Goal: Task Accomplishment & Management: Manage account settings

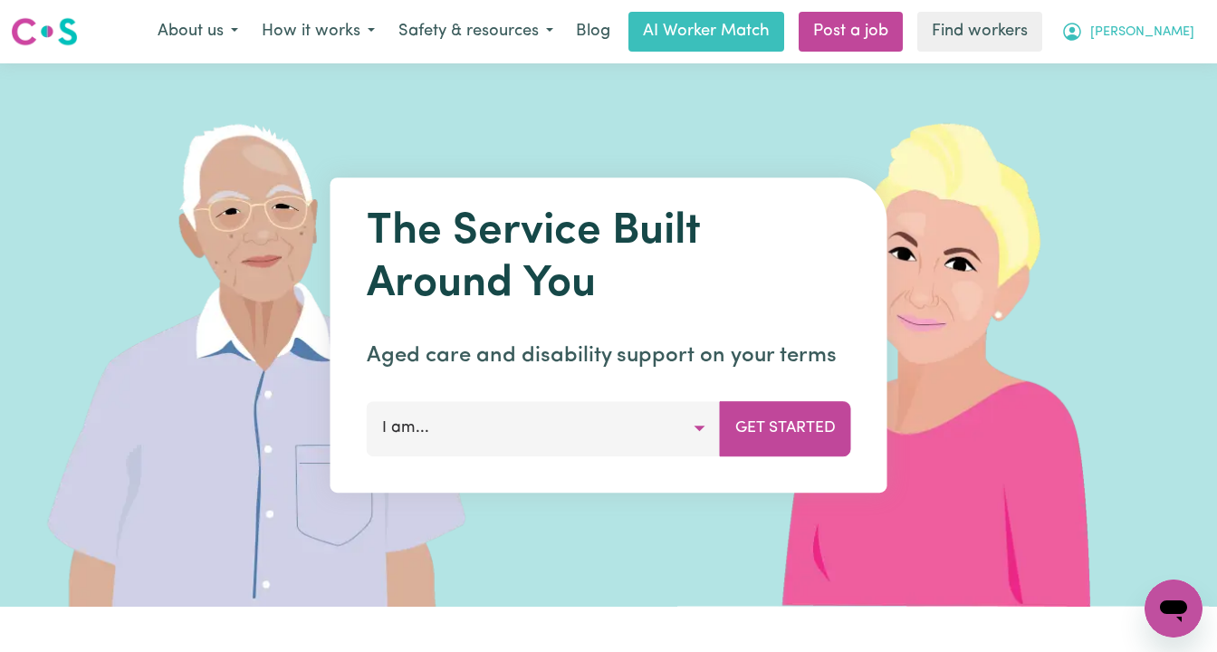
click at [1163, 26] on span "[PERSON_NAME]" at bounding box center [1142, 33] width 104 height 20
click at [1142, 93] on link "Logout" at bounding box center [1133, 104] width 143 height 34
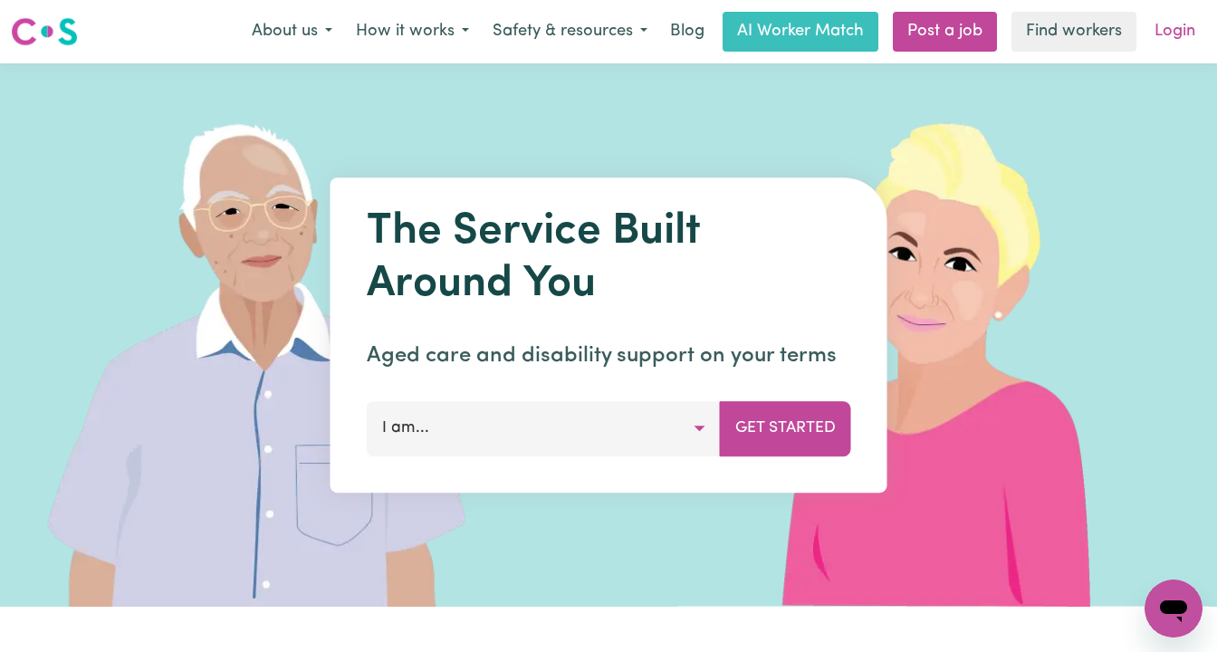
click at [1166, 35] on link "Login" at bounding box center [1174, 32] width 62 height 40
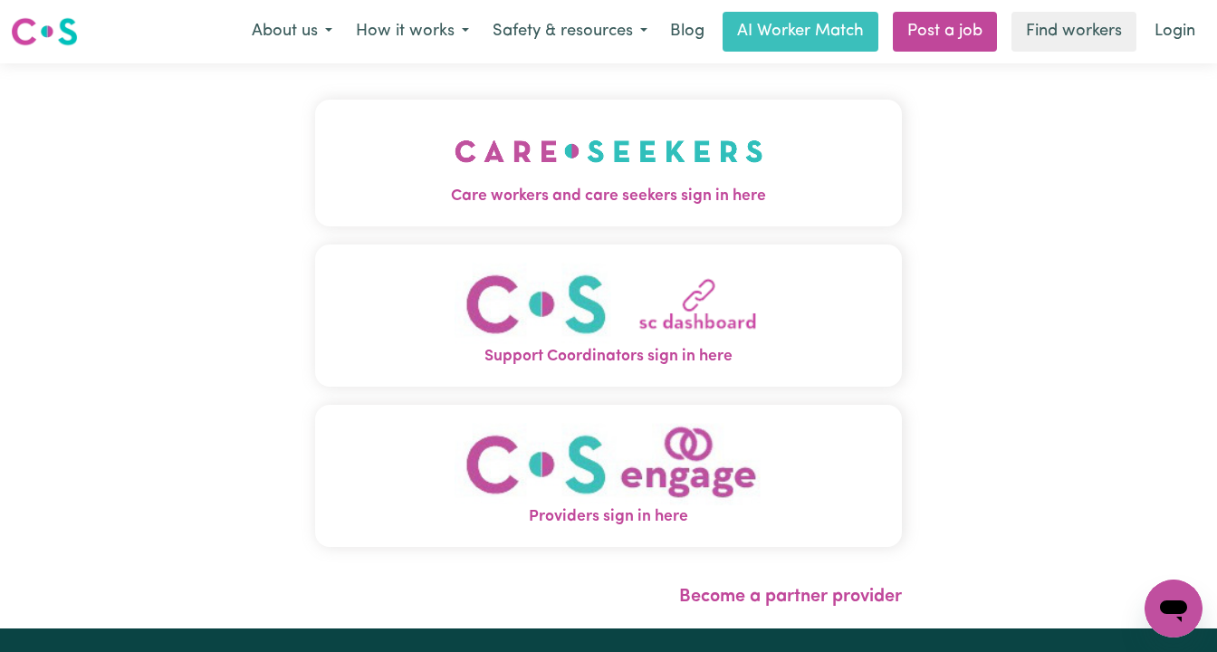
click at [612, 165] on img "Care workers and care seekers sign in here" at bounding box center [608, 151] width 309 height 67
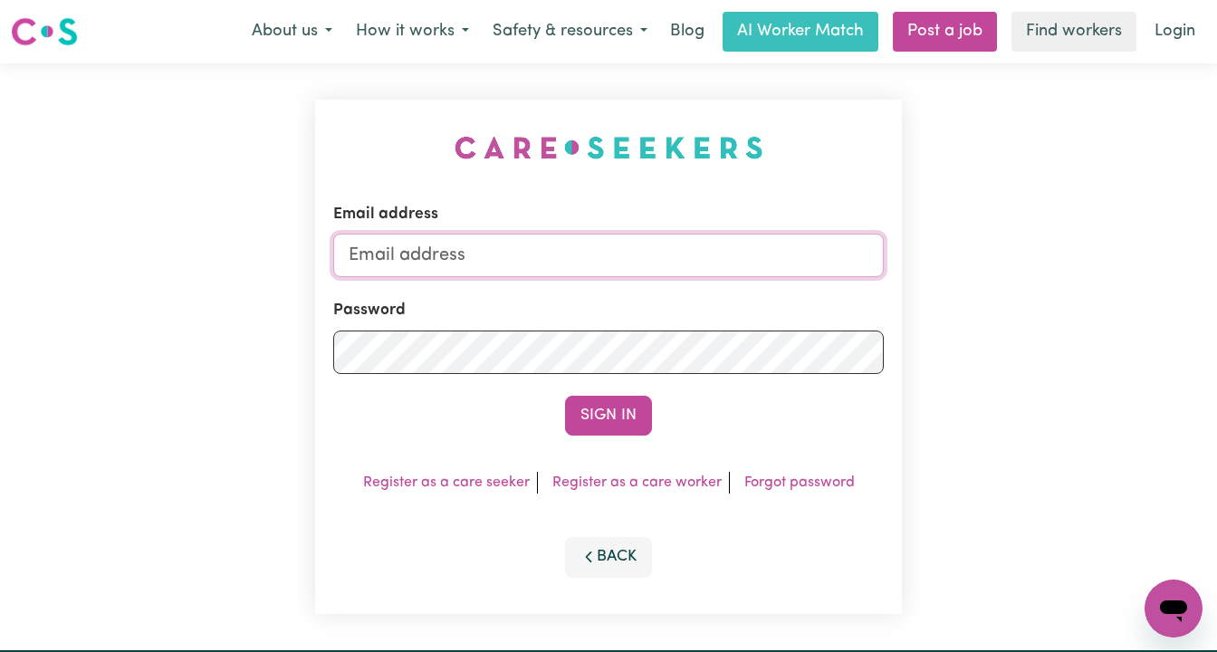
click at [626, 255] on input "Email address" at bounding box center [608, 255] width 550 height 43
paste input "[PERSON_NAME][EMAIL_ADDRESS][DOMAIN_NAME]"
click at [448, 262] on input "superuser~ [PERSON_NAME][EMAIL_ADDRESS][DOMAIN_NAME]" at bounding box center [608, 255] width 550 height 43
type input "[EMAIL_ADDRESS][PERSON_NAME][DOMAIN_NAME]"
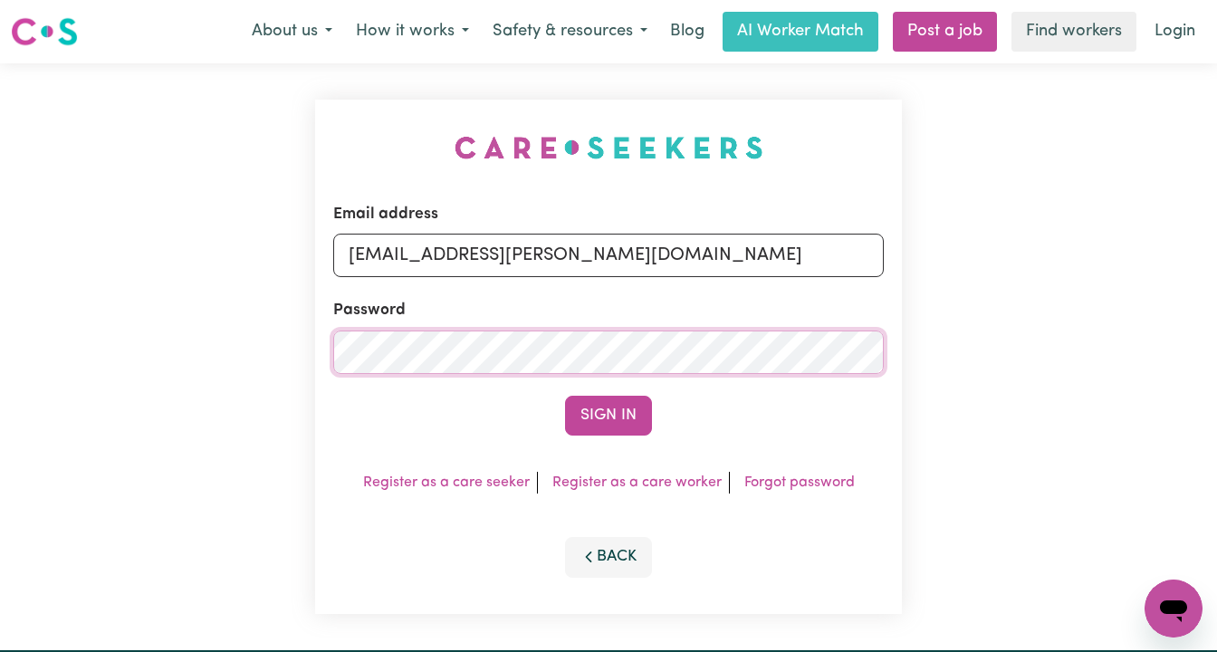
click at [565, 396] on button "Sign In" at bounding box center [608, 416] width 87 height 40
